Goal: Find contact information: Find contact information

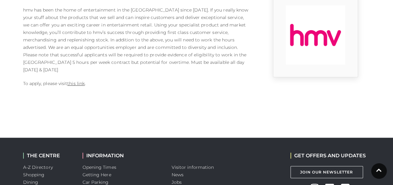
scroll to position [191, 0]
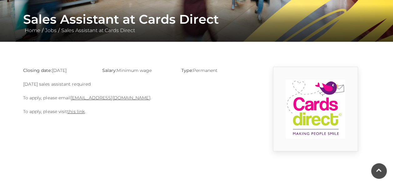
scroll to position [111, 0]
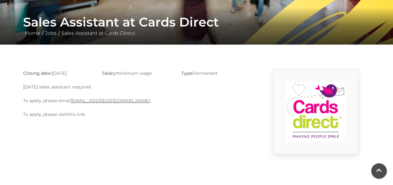
click at [76, 115] on link "this link" at bounding box center [75, 115] width 17 height 6
click at [80, 115] on link "this link" at bounding box center [75, 115] width 17 height 6
click at [91, 140] on div "Closing date: 31-08-2025 Salary: Minimum wage Type: Permanent Sunday sales assi…" at bounding box center [136, 112] width 237 height 85
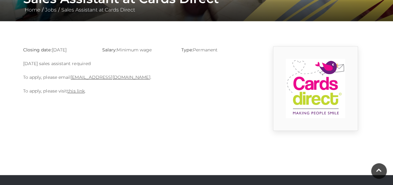
scroll to position [190, 0]
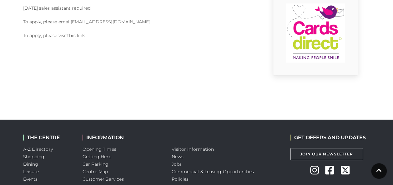
click at [78, 35] on link "this link" at bounding box center [75, 36] width 17 height 6
click at [91, 22] on link "basingstoke@cardsdirect.co.uk" at bounding box center [110, 22] width 79 height 6
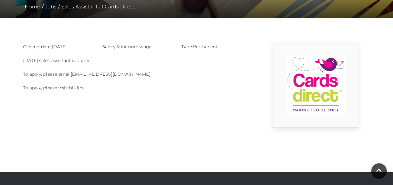
scroll to position [133, 0]
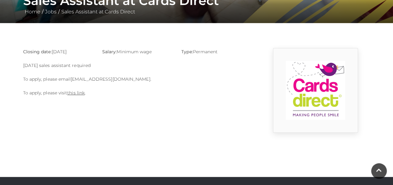
click at [121, 79] on link "basingstoke@cardsdirect.co.uk" at bounding box center [110, 80] width 79 height 6
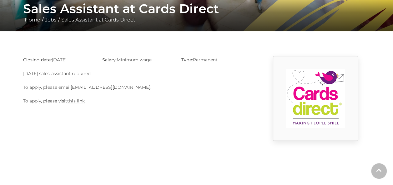
scroll to position [126, 0]
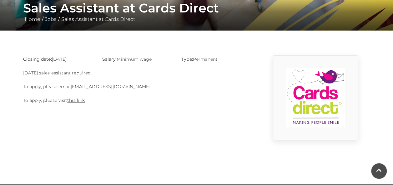
click at [115, 86] on link "basingstoke@cardsdirect.co.uk" at bounding box center [110, 87] width 79 height 6
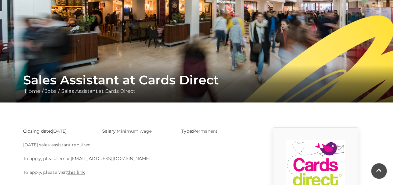
scroll to position [0, 0]
